Goal: Information Seeking & Learning: Understand process/instructions

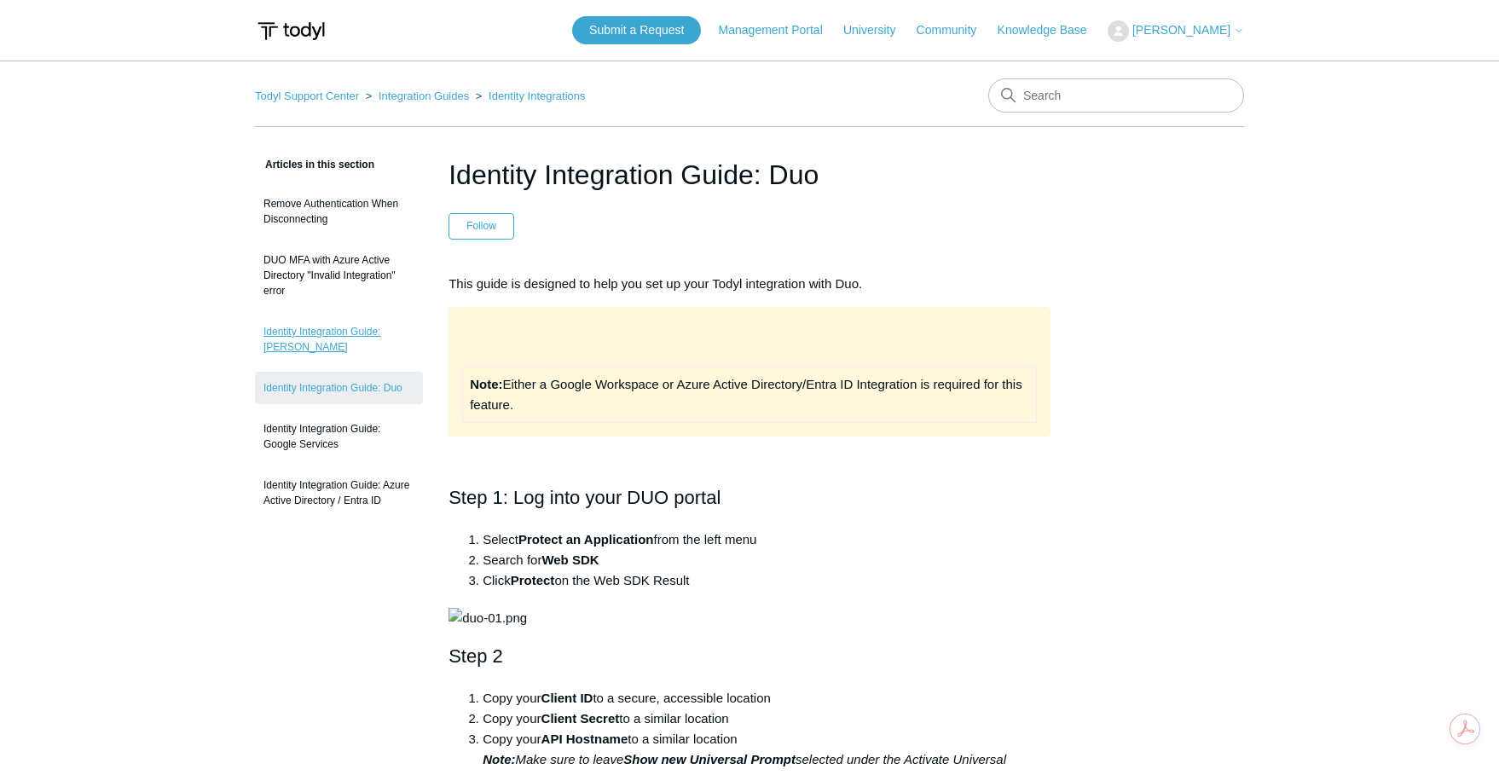
click at [373, 332] on link "Identity Integration Guide: [PERSON_NAME]" at bounding box center [339, 339] width 168 height 48
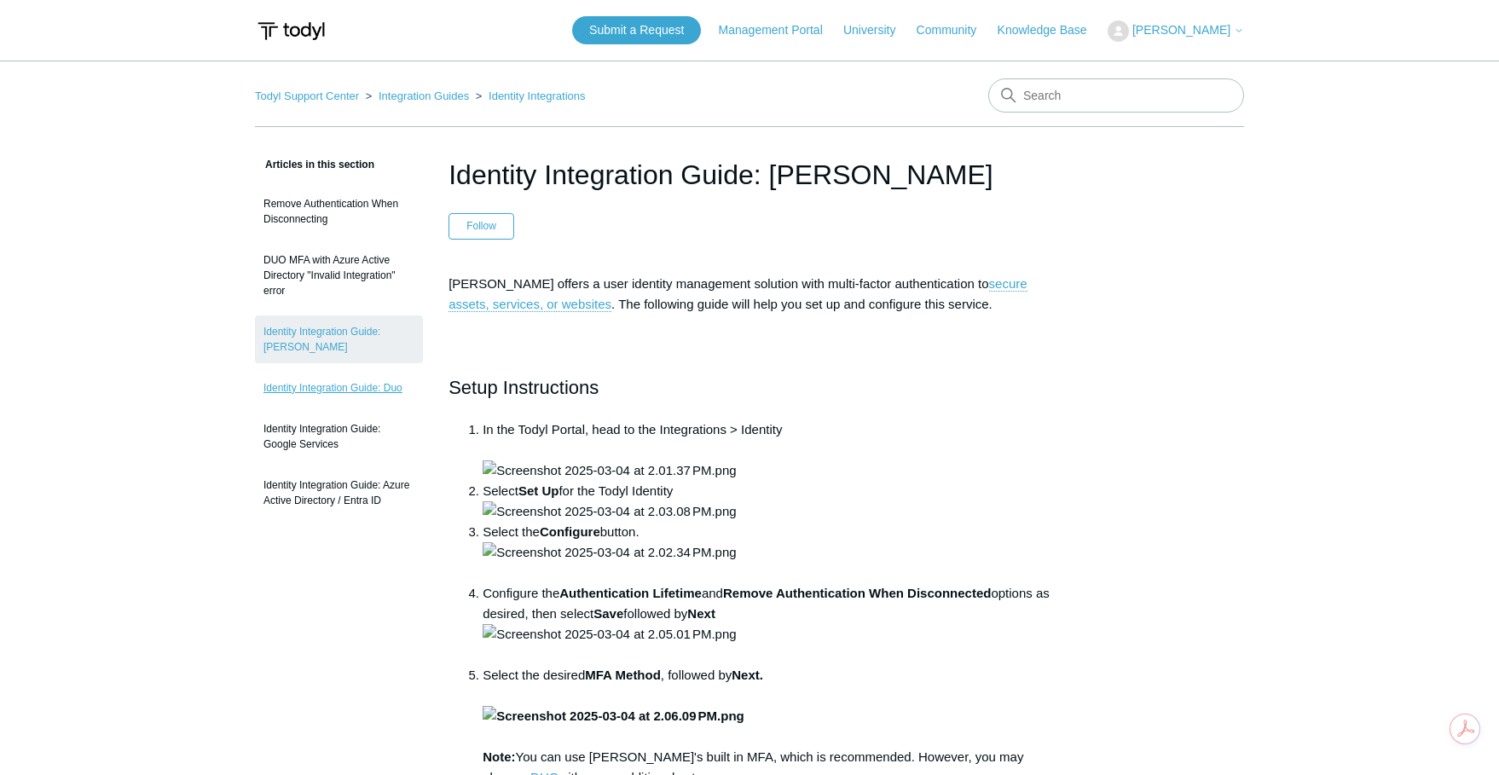
click at [356, 373] on link "Identity Integration Guide: Duo" at bounding box center [339, 388] width 168 height 32
